Goal: Find specific page/section: Find specific page/section

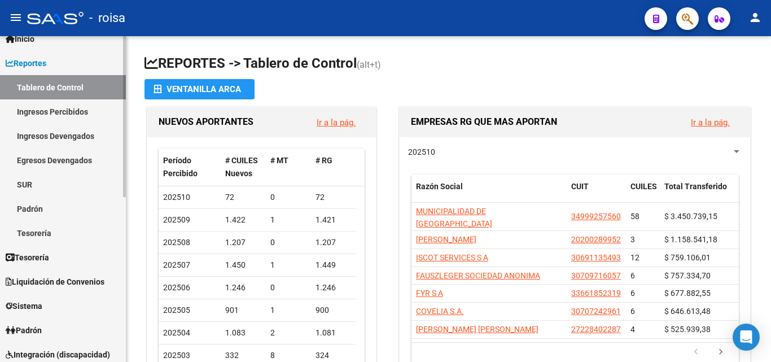
scroll to position [113, 0]
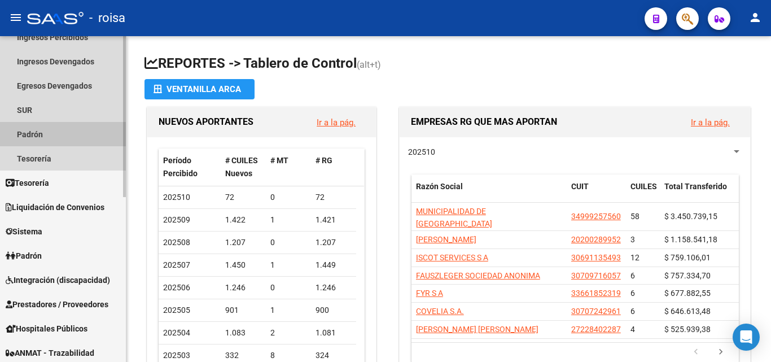
click at [50, 134] on link "Padrón" at bounding box center [63, 134] width 126 height 24
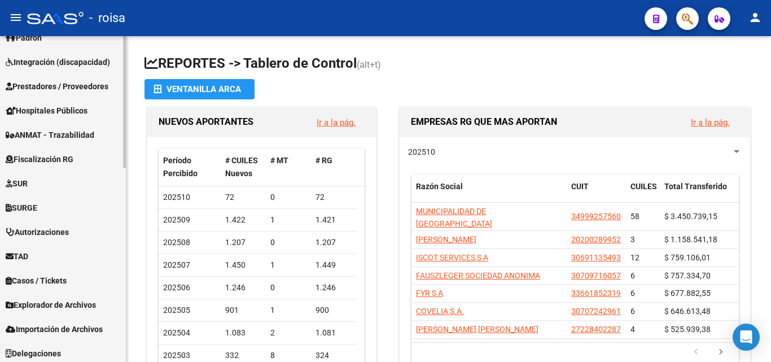
scroll to position [480, 0]
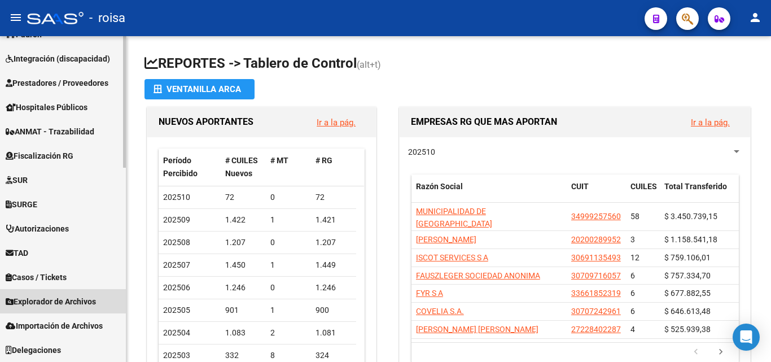
click at [81, 298] on span "Explorador de Archivos" at bounding box center [51, 301] width 90 height 12
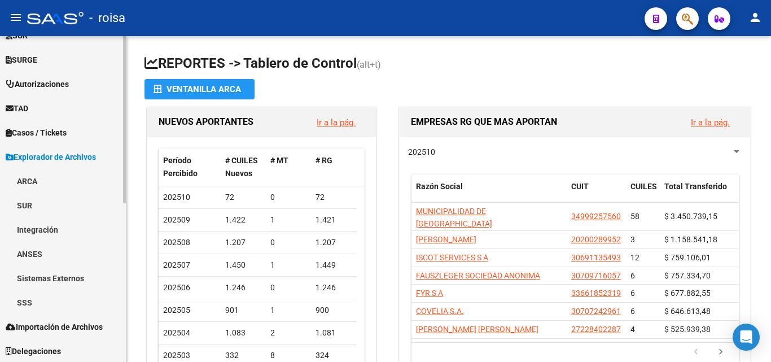
scroll to position [310, 0]
click at [30, 296] on link "SSS" at bounding box center [63, 301] width 126 height 24
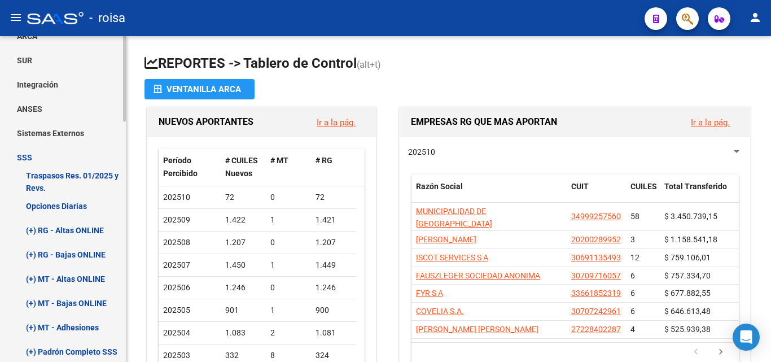
scroll to position [479, 0]
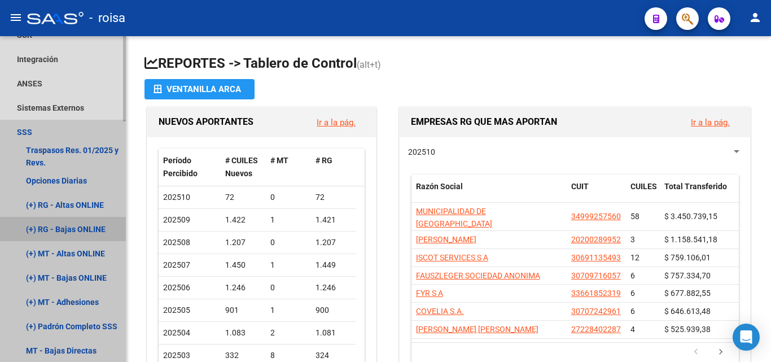
click at [97, 232] on link "(+) RG - Bajas ONLINE" at bounding box center [63, 229] width 126 height 24
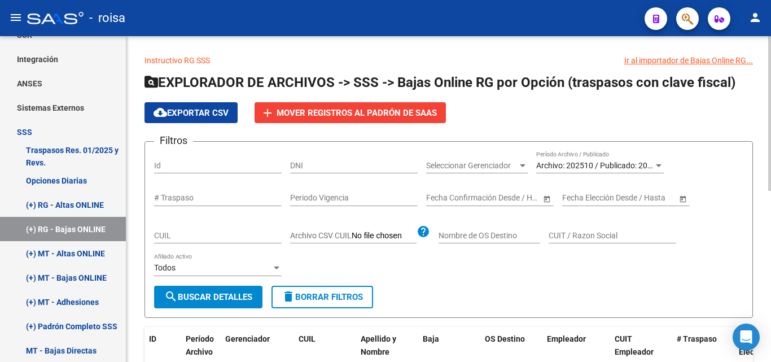
click at [655, 163] on div at bounding box center [659, 165] width 10 height 9
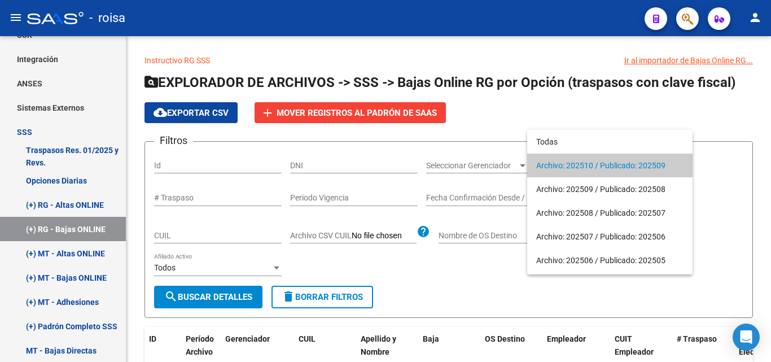
click at [607, 165] on span "Archivo: 202510 / Publicado: 202509" at bounding box center [610, 166] width 147 height 24
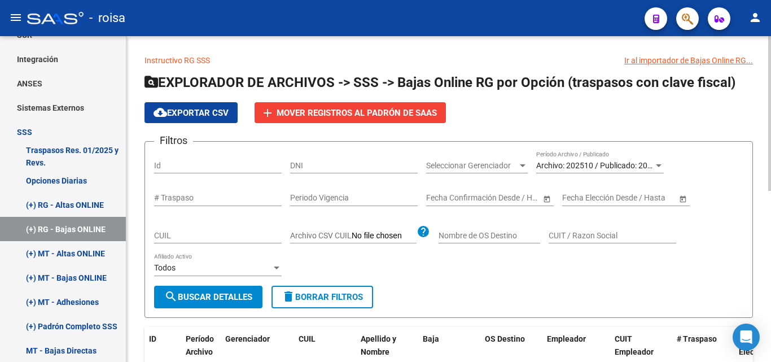
click at [500, 265] on div "Filtros Id DNI Seleccionar Gerenciador Seleccionar Gerenciador Archivo: 202510 …" at bounding box center [449, 218] width 590 height 135
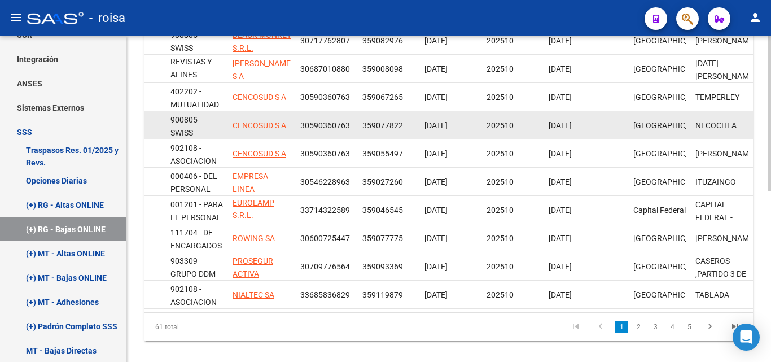
scroll to position [361, 0]
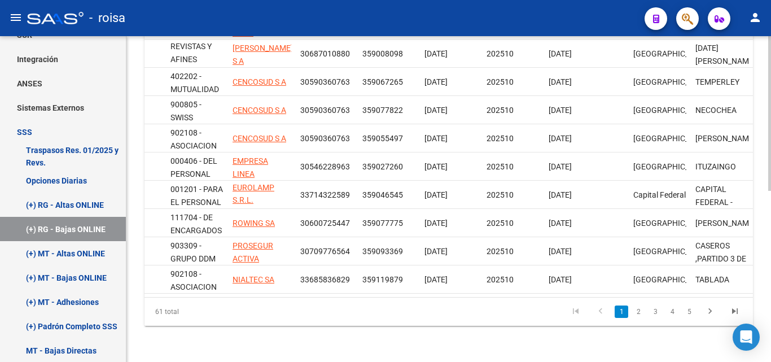
drag, startPoint x: 578, startPoint y: 288, endPoint x: 209, endPoint y: 288, distance: 369.3
click at [209, 288] on datatable-body "247 202510 R25 - ROISA 23377585844 [PERSON_NAME] [DATE] 900805 - SWISS MEDICAL …" at bounding box center [449, 154] width 609 height 286
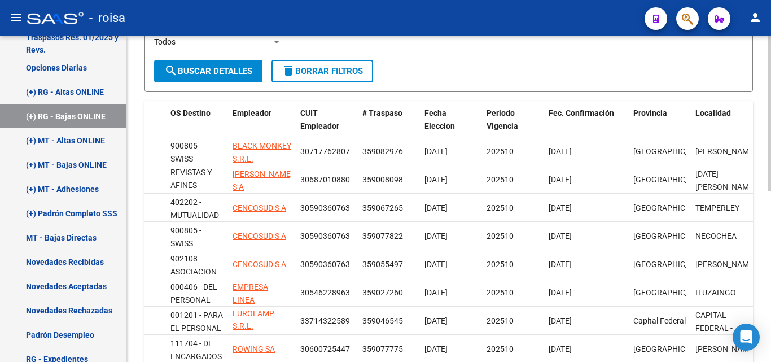
scroll to position [0, 0]
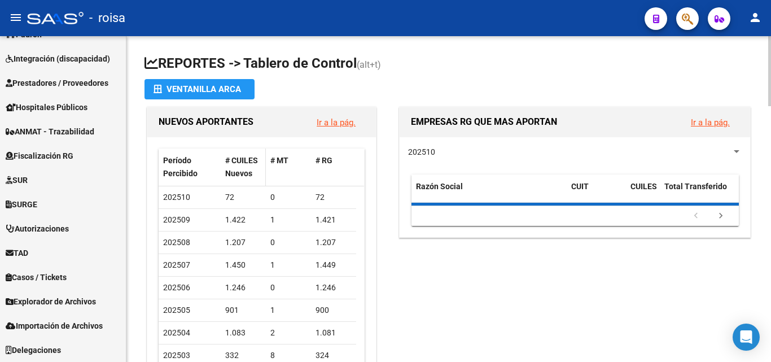
scroll to position [334, 0]
